Goal: Information Seeking & Learning: Learn about a topic

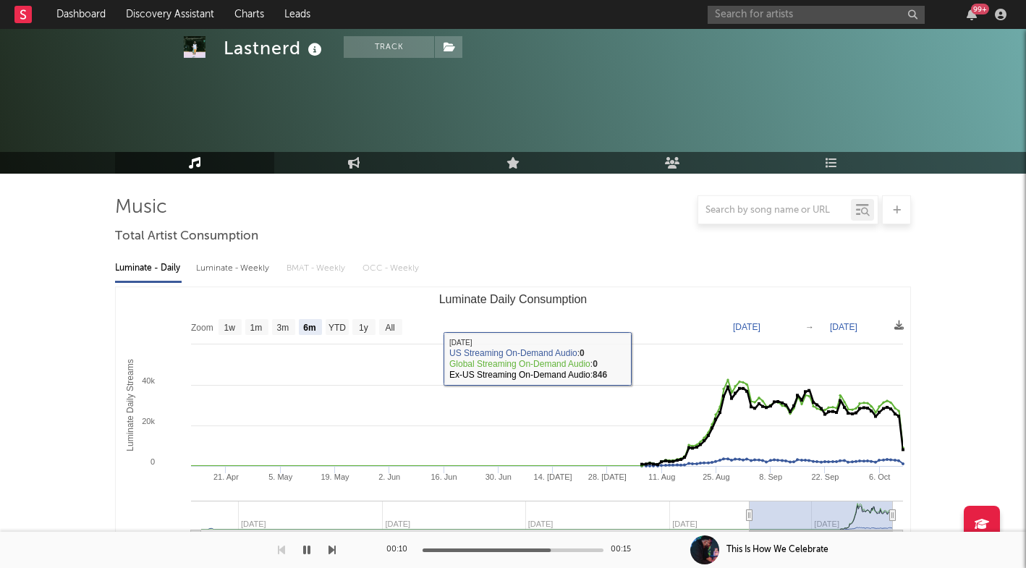
select select "6m"
select select "1w"
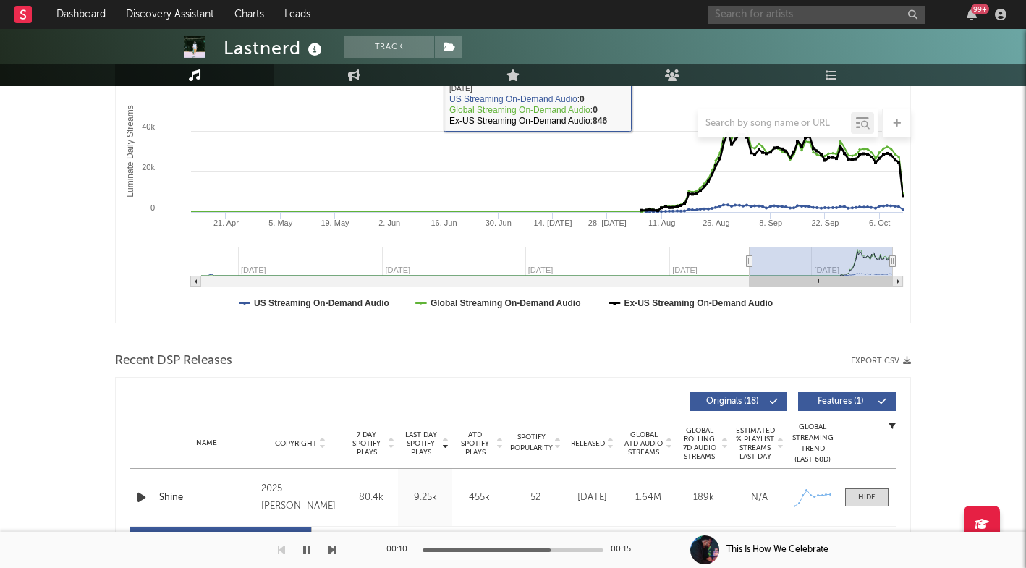
click at [781, 20] on input "text" at bounding box center [815, 15] width 217 height 18
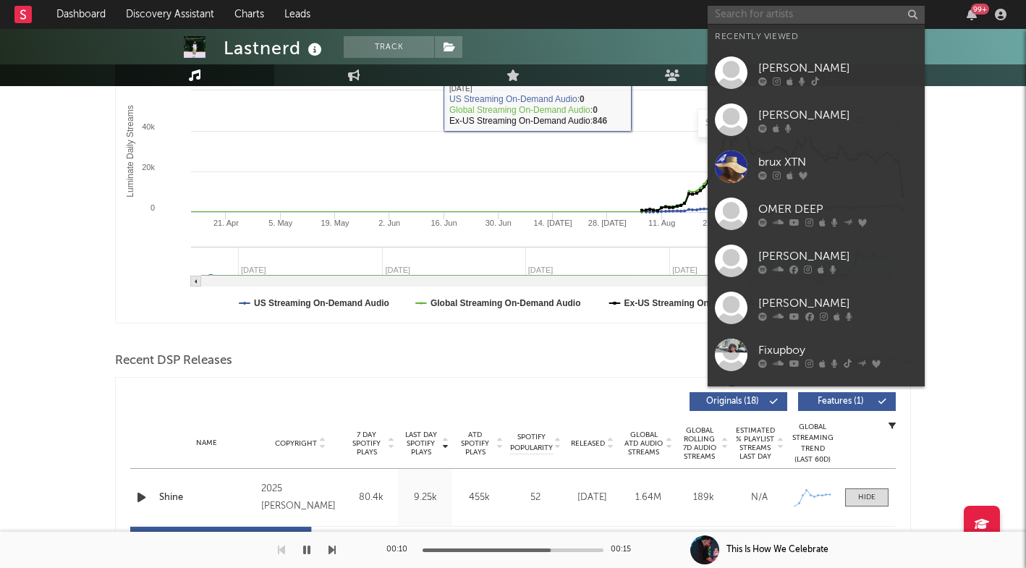
paste input "[URL][DOMAIN_NAME]"
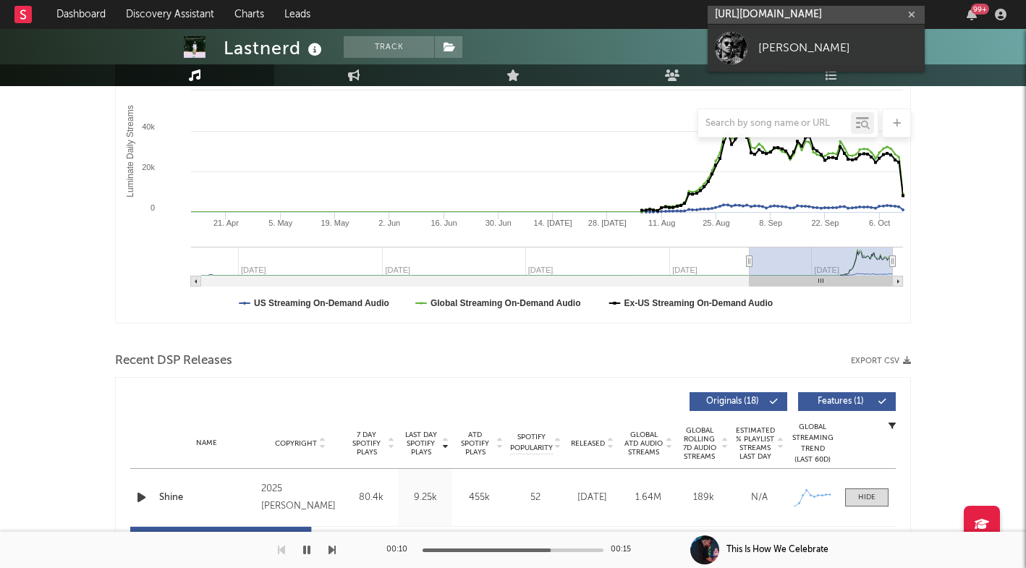
type input "[URL][DOMAIN_NAME]"
click at [763, 48] on div "[PERSON_NAME]" at bounding box center [837, 47] width 159 height 17
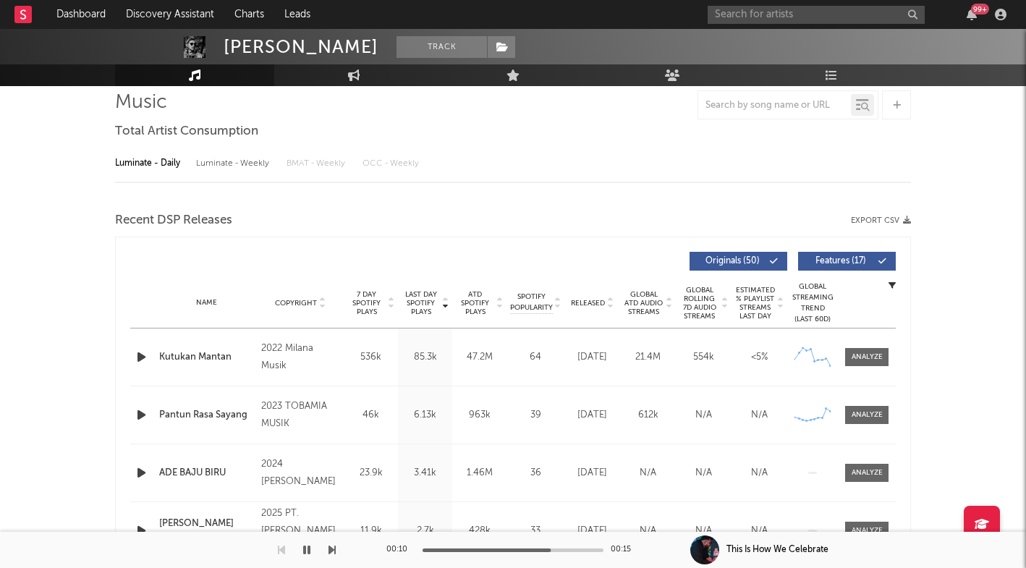
select select "6m"
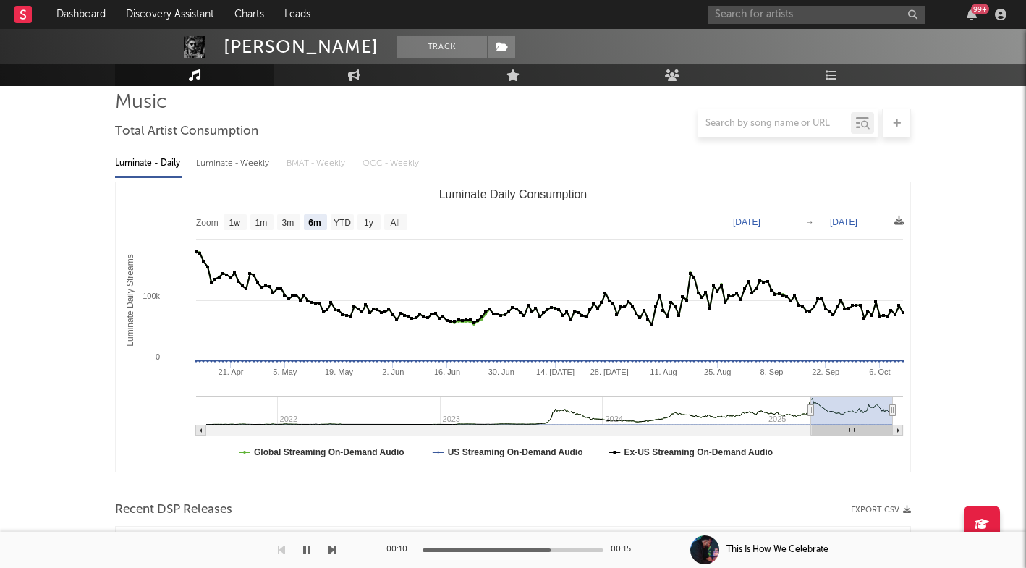
scroll to position [469, 0]
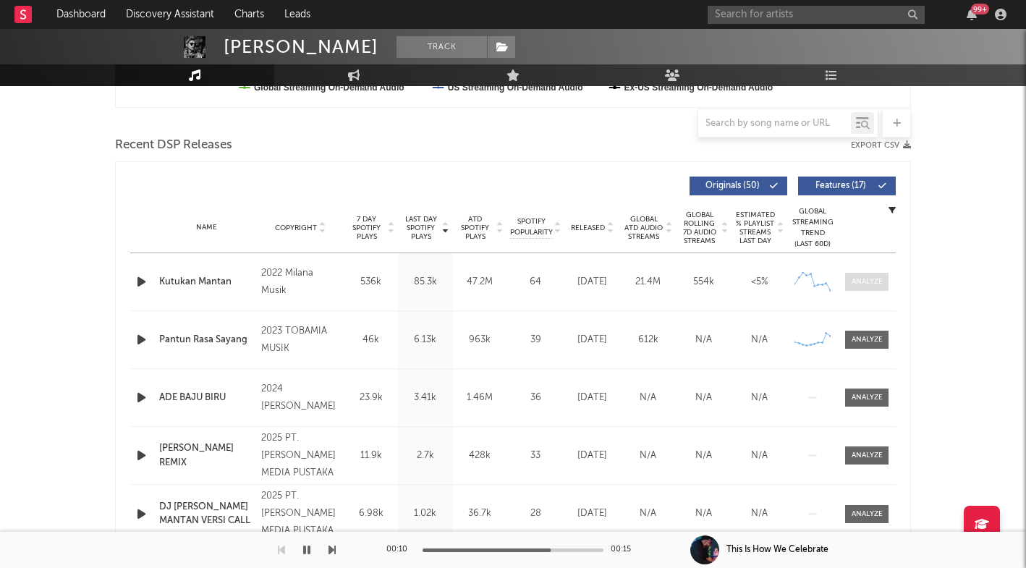
click at [859, 278] on div at bounding box center [866, 281] width 31 height 11
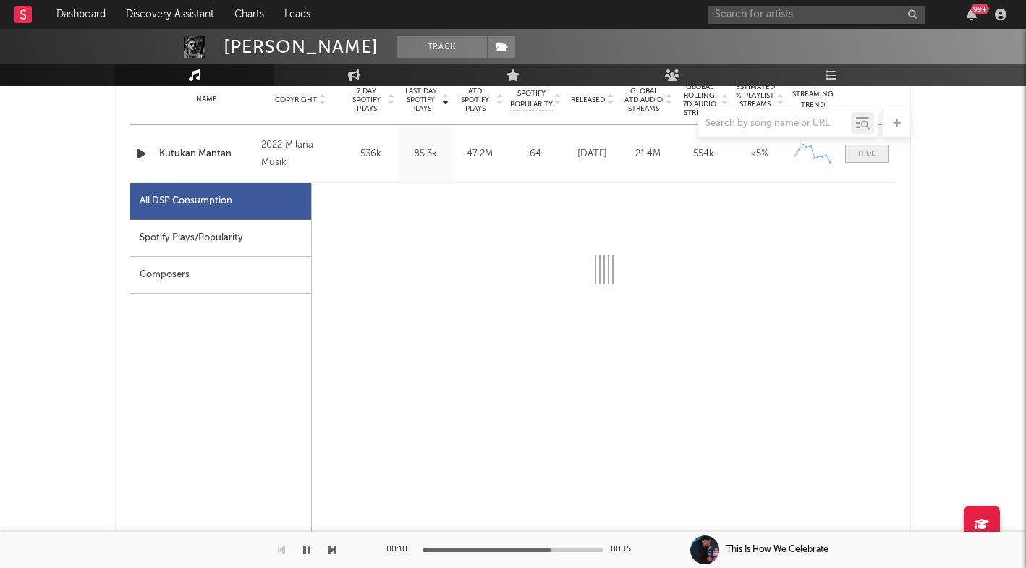
scroll to position [604, 0]
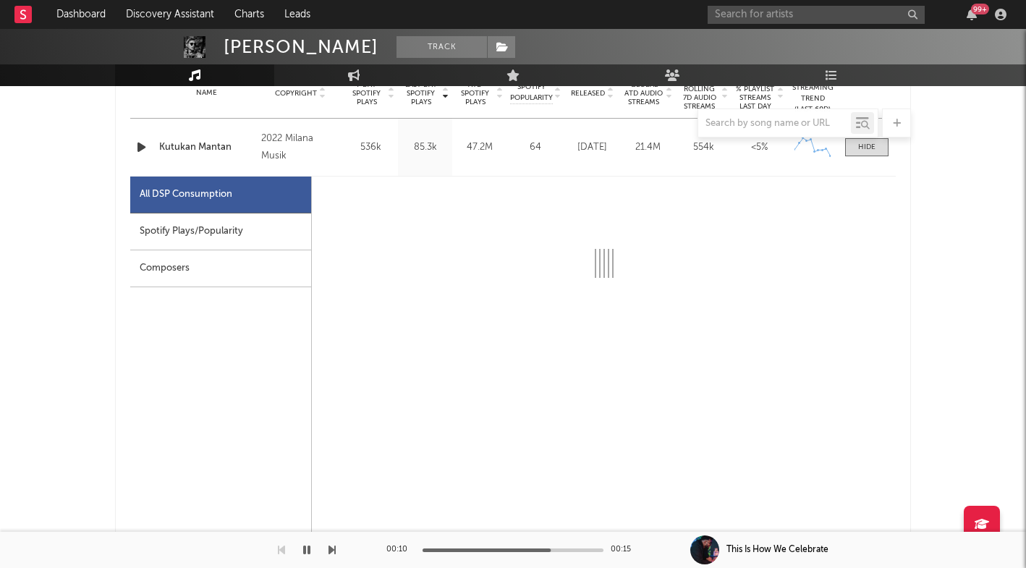
select select "6m"
